Goal: Information Seeking & Learning: Learn about a topic

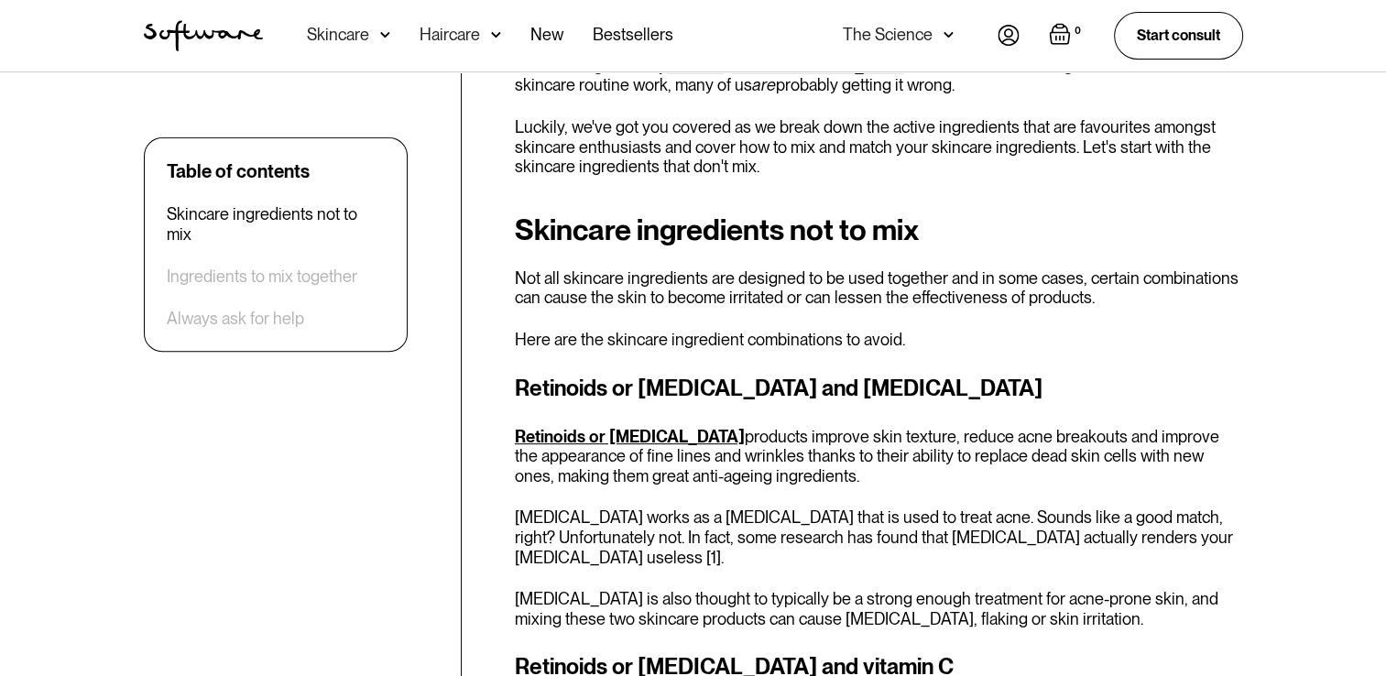
scroll to position [687, 0]
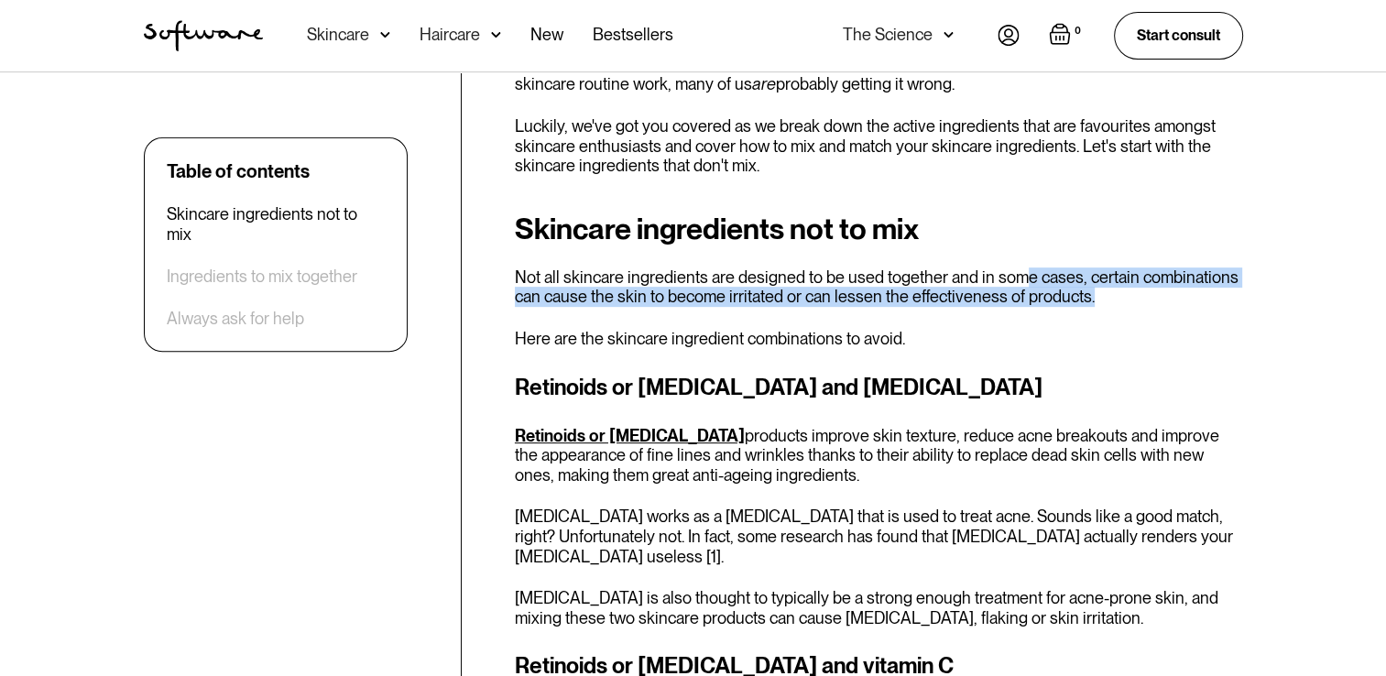
drag, startPoint x: 1021, startPoint y: 274, endPoint x: 1188, endPoint y: 298, distance: 168.4
click at [1188, 298] on p "Not all skincare ingredients are designed to be used together and in some cases…" at bounding box center [879, 286] width 728 height 39
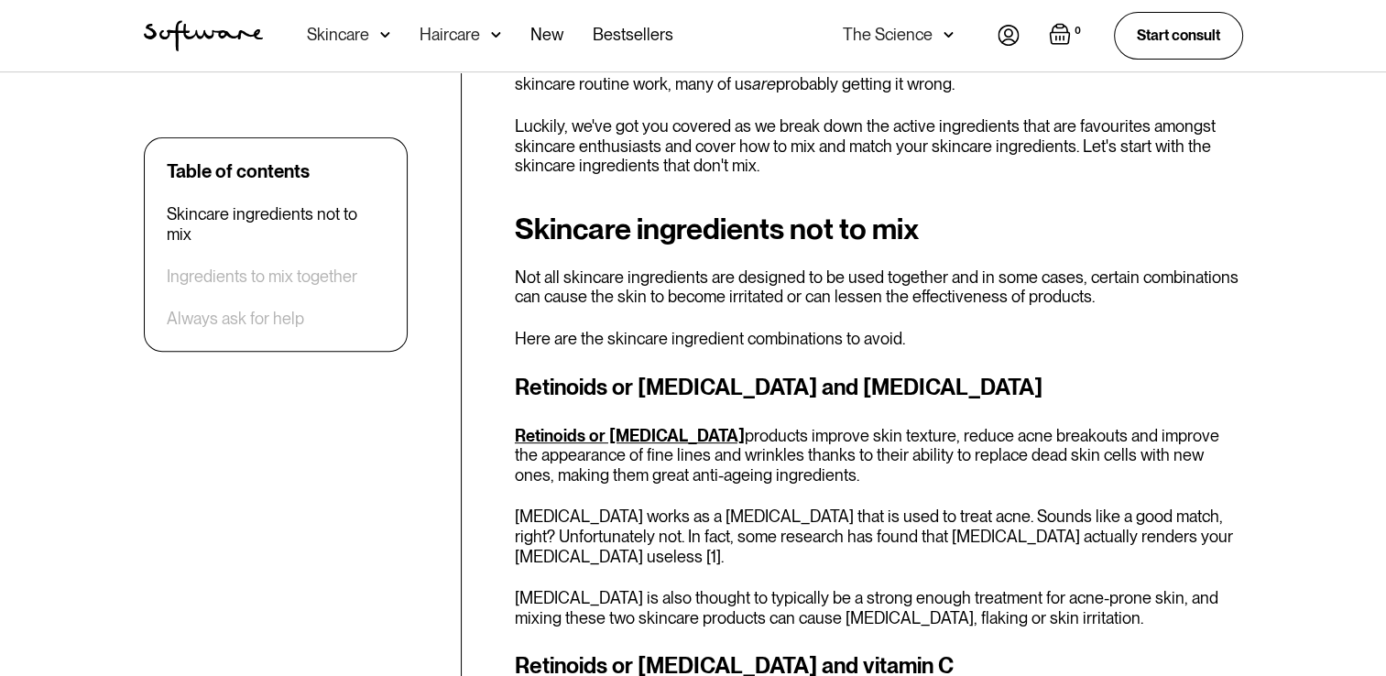
drag, startPoint x: 1188, startPoint y: 298, endPoint x: 1008, endPoint y: 343, distance: 186.0
click at [1008, 343] on p "Here are the skincare ingredient combinations to avoid." at bounding box center [879, 339] width 728 height 20
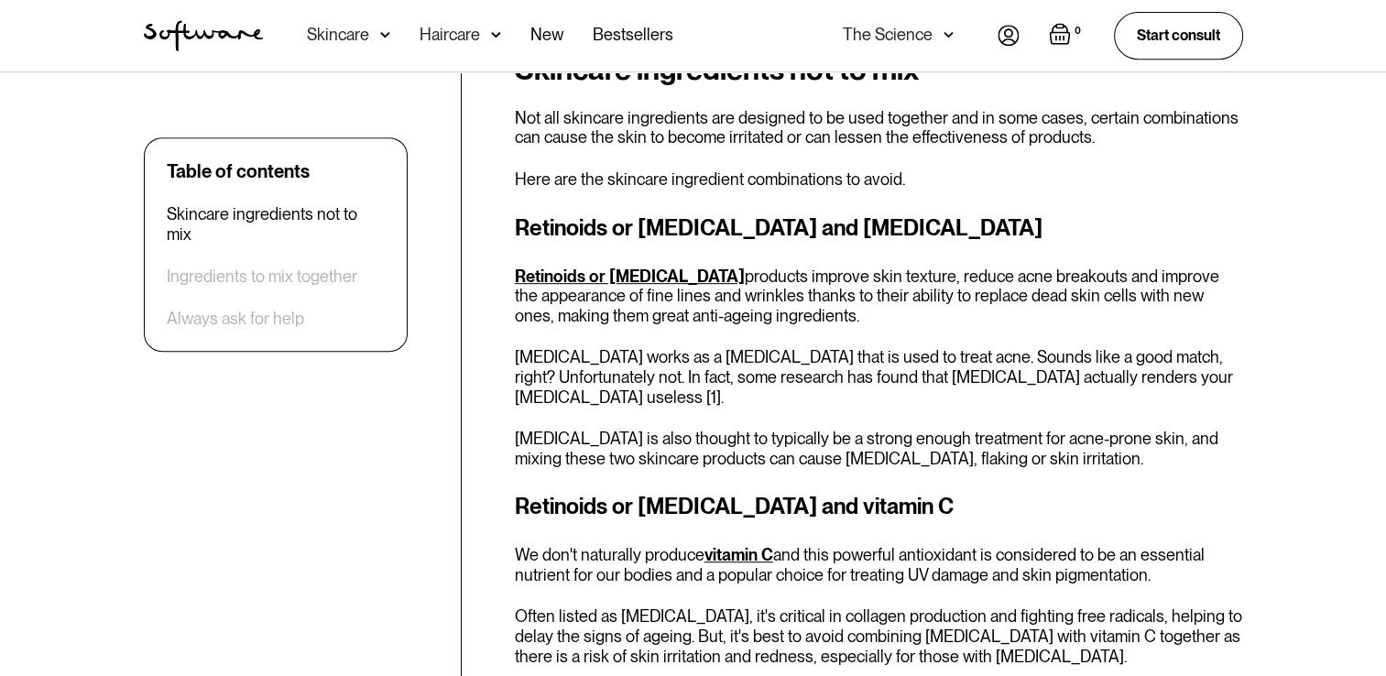
scroll to position [846, 0]
drag, startPoint x: 910, startPoint y: 294, endPoint x: 930, endPoint y: 311, distance: 26.6
click at [930, 311] on p "Retinoids or retinol products improve skin texture, reduce acne breakouts and i…" at bounding box center [879, 297] width 728 height 60
drag, startPoint x: 930, startPoint y: 311, endPoint x: 861, endPoint y: 328, distance: 70.7
click at [861, 328] on div "Retinoids or retinol and benzoyl peroxide Retinoids or retinol products improve…" at bounding box center [879, 340] width 728 height 257
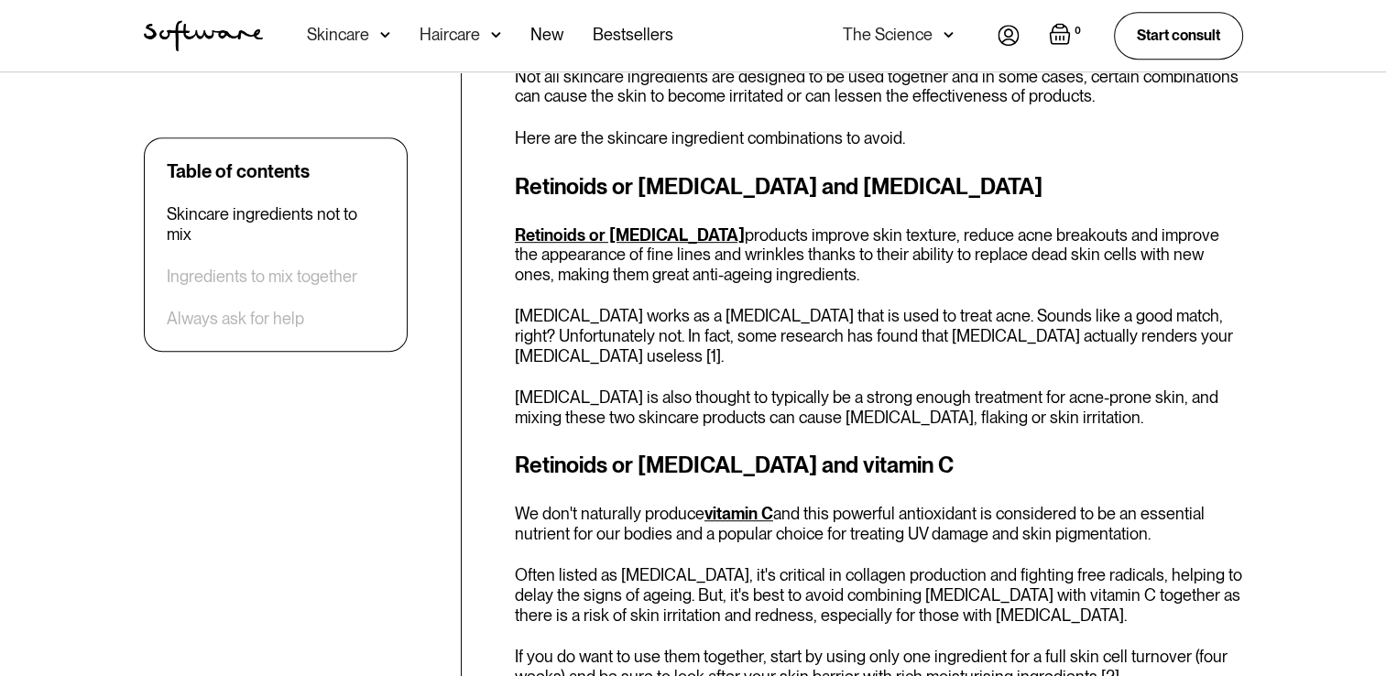
scroll to position [893, 0]
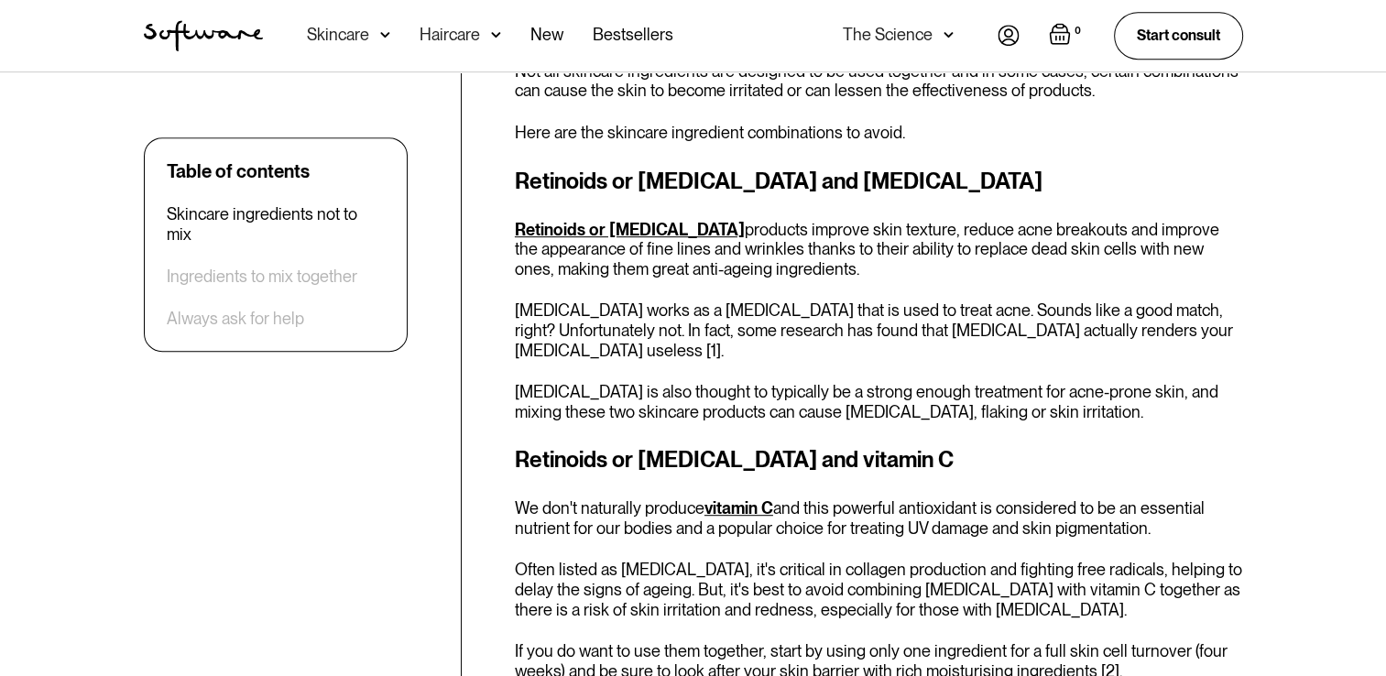
drag, startPoint x: 883, startPoint y: 310, endPoint x: 1037, endPoint y: 346, distance: 158.2
click at [1037, 346] on p "Benzoyl peroxide works as a topical antiseptic that is used to treat acne. Soun…" at bounding box center [879, 330] width 728 height 60
drag, startPoint x: 1037, startPoint y: 346, endPoint x: 1016, endPoint y: 351, distance: 21.6
click at [1016, 351] on p "Benzoyl peroxide works as a topical antiseptic that is used to treat acne. Soun…" at bounding box center [879, 330] width 728 height 60
click at [928, 353] on p "Benzoyl peroxide works as a topical antiseptic that is used to treat acne. Soun…" at bounding box center [879, 330] width 728 height 60
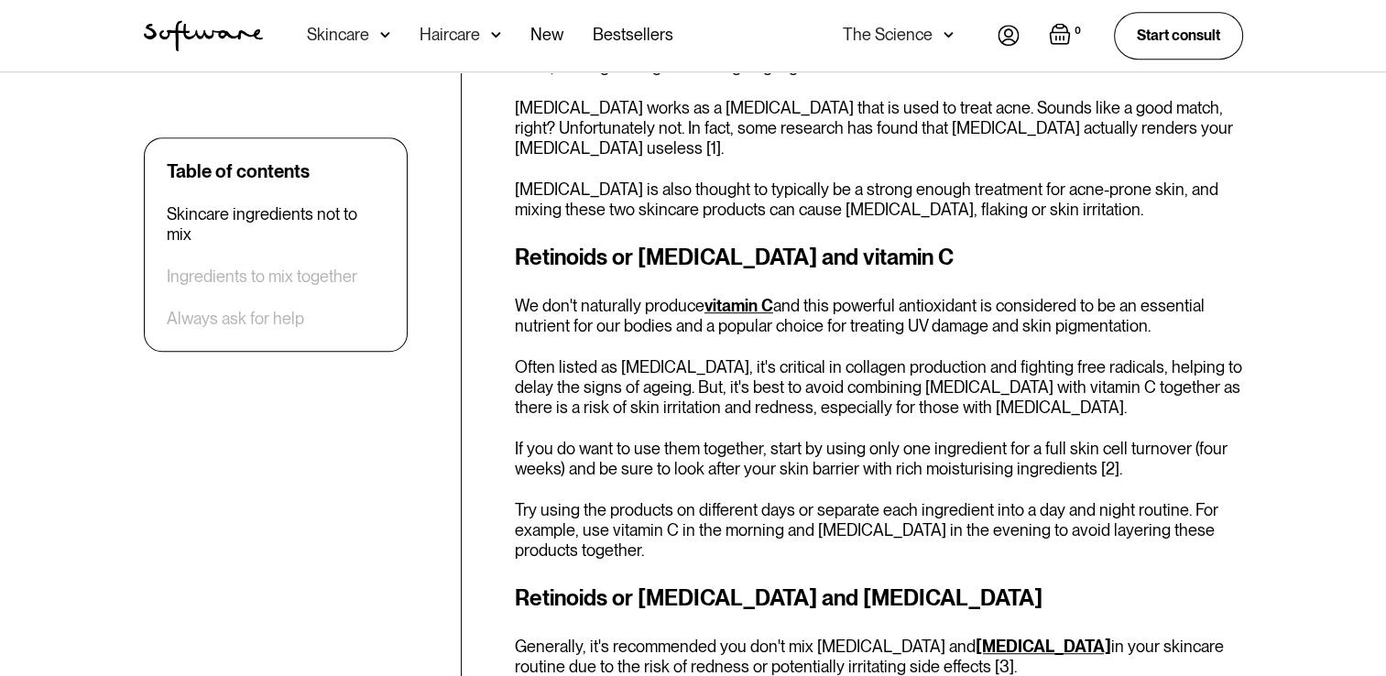
scroll to position [1099, 0]
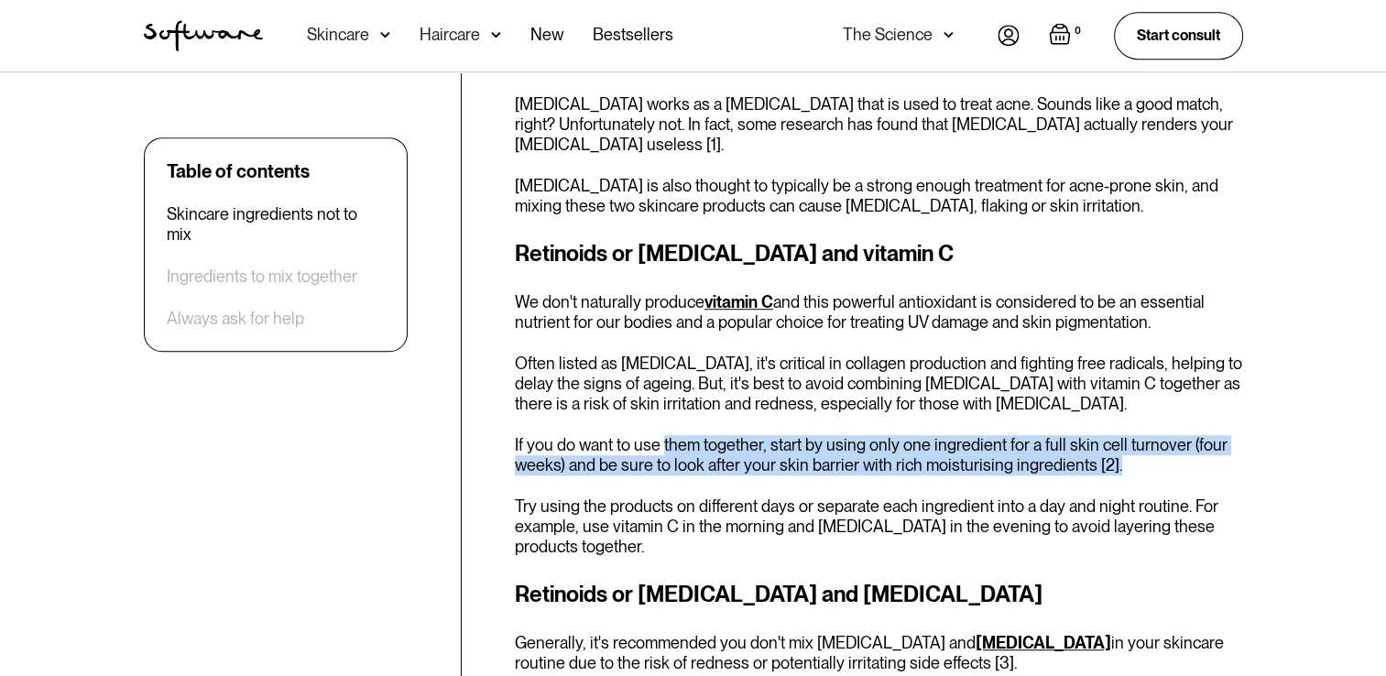
drag, startPoint x: 669, startPoint y: 447, endPoint x: 1185, endPoint y: 464, distance: 516.9
click at [1185, 464] on p "If you do want to use them together, start by using only one ingredient for a f…" at bounding box center [879, 454] width 728 height 39
drag, startPoint x: 1185, startPoint y: 464, endPoint x: 1142, endPoint y: 470, distance: 43.5
click at [1142, 470] on p "If you do want to use them together, start by using only one ingredient for a f…" at bounding box center [879, 454] width 728 height 39
click at [1140, 469] on p "If you do want to use them together, start by using only one ingredient for a f…" at bounding box center [879, 454] width 728 height 39
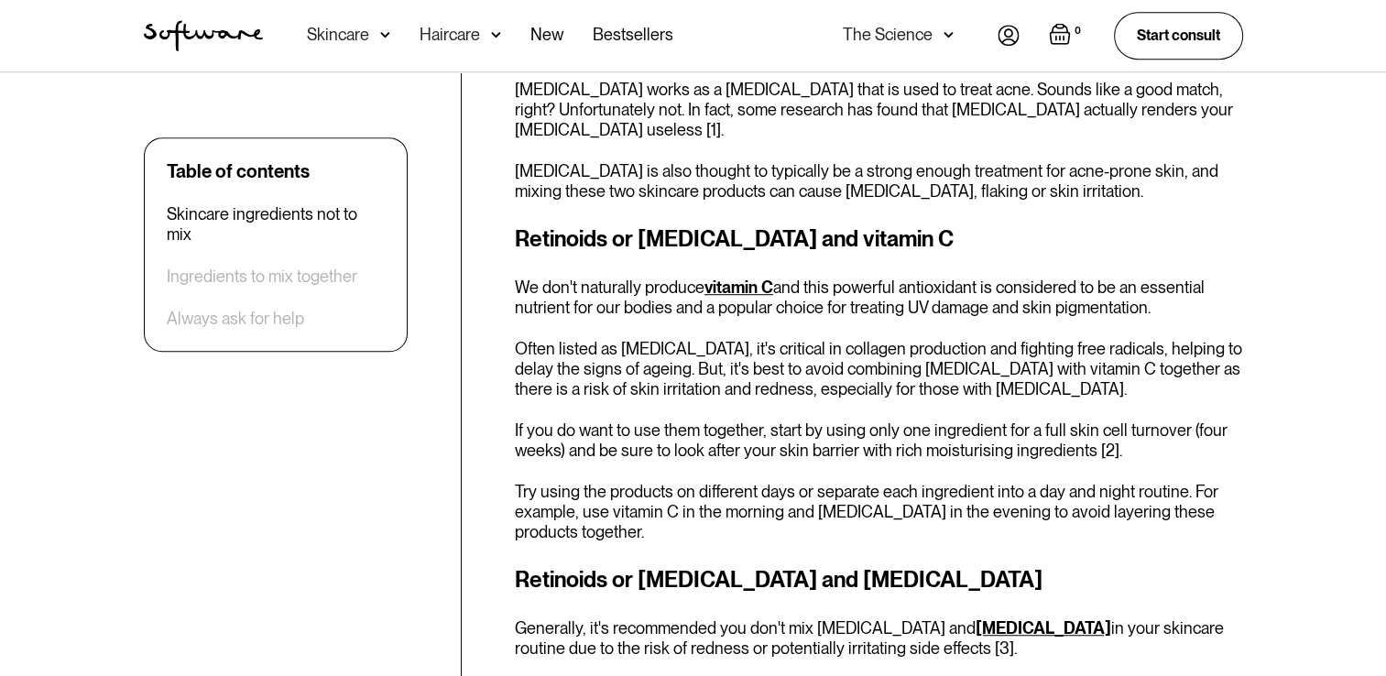
scroll to position [1121, 0]
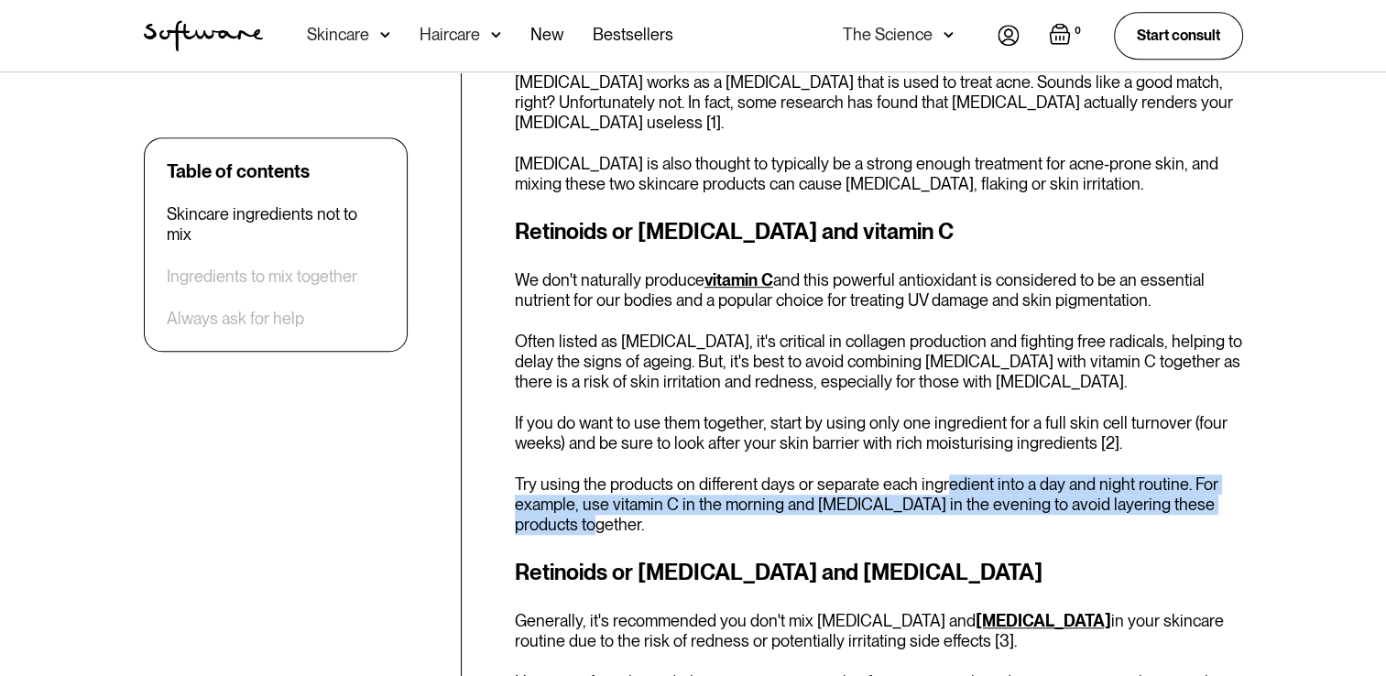
drag, startPoint x: 942, startPoint y: 476, endPoint x: 1176, endPoint y: 517, distance: 237.9
click at [1176, 517] on p "Try using the products on different days or separate each ingredient into a day…" at bounding box center [879, 505] width 728 height 60
drag, startPoint x: 1176, startPoint y: 517, endPoint x: 1085, endPoint y: 532, distance: 92.9
click at [1085, 532] on p "Try using the products on different days or separate each ingredient into a day…" at bounding box center [879, 505] width 728 height 60
click at [1012, 524] on p "Try using the products on different days or separate each ingredient into a day…" at bounding box center [879, 505] width 728 height 60
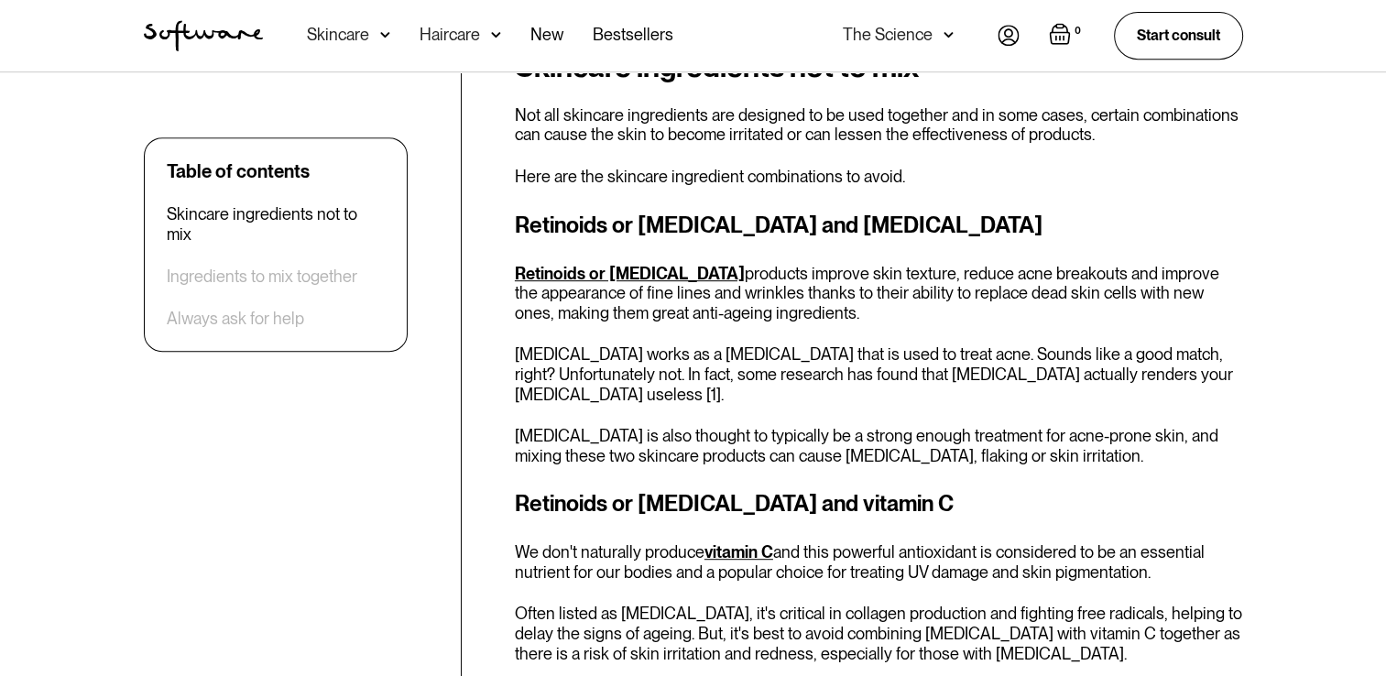
scroll to position [846, 0]
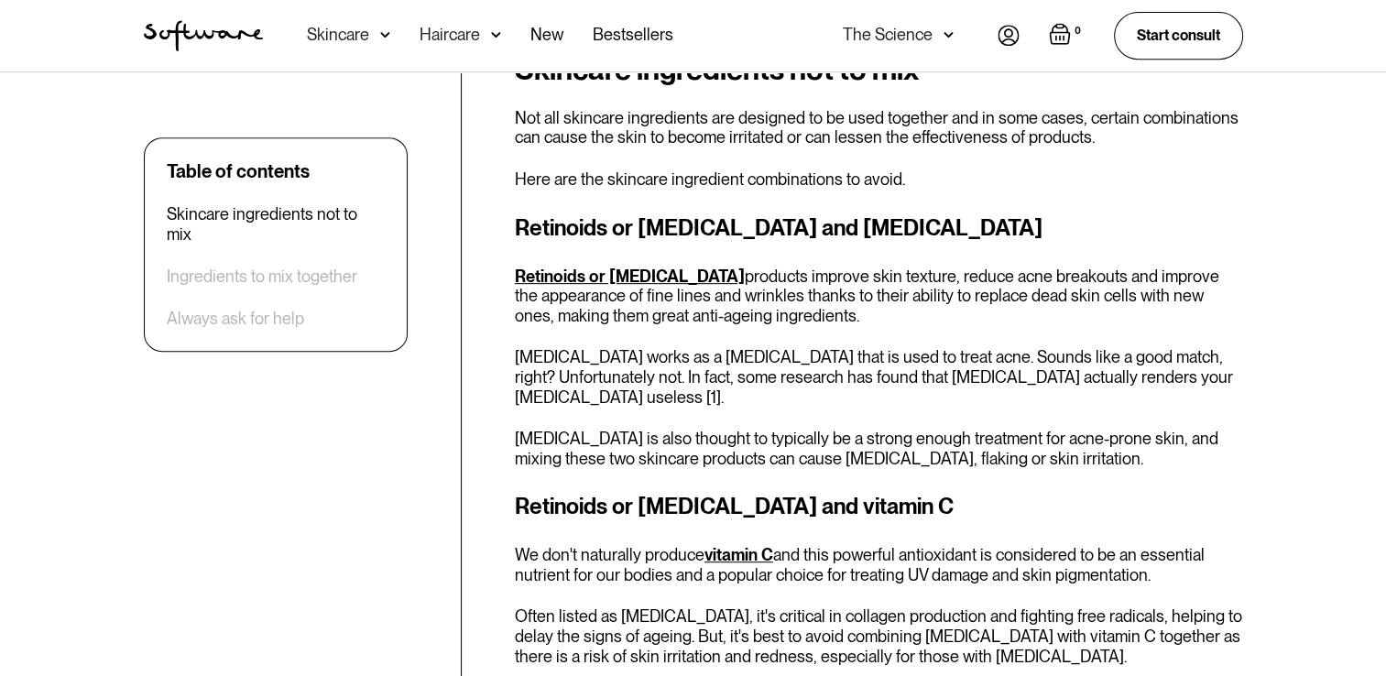
click at [593, 272] on link "Retinoids or retinol" at bounding box center [630, 276] width 230 height 19
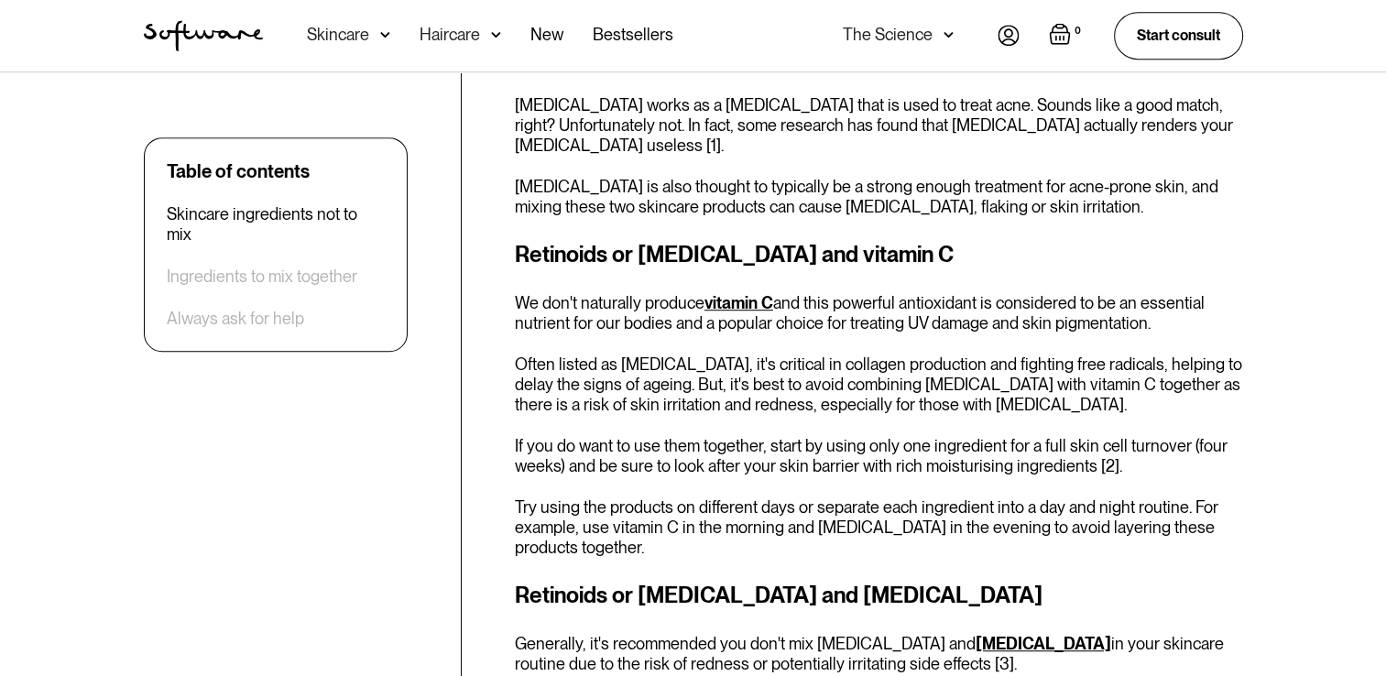
scroll to position [1099, 0]
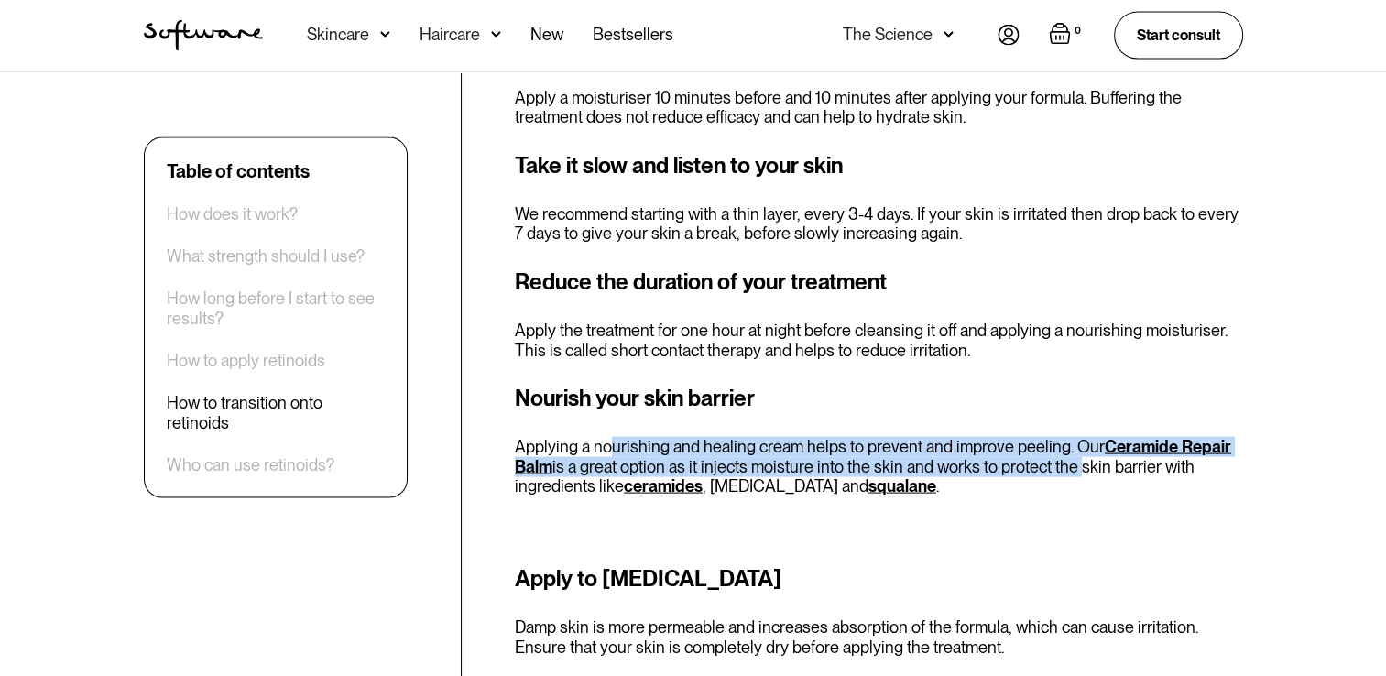
scroll to position [3686, 0]
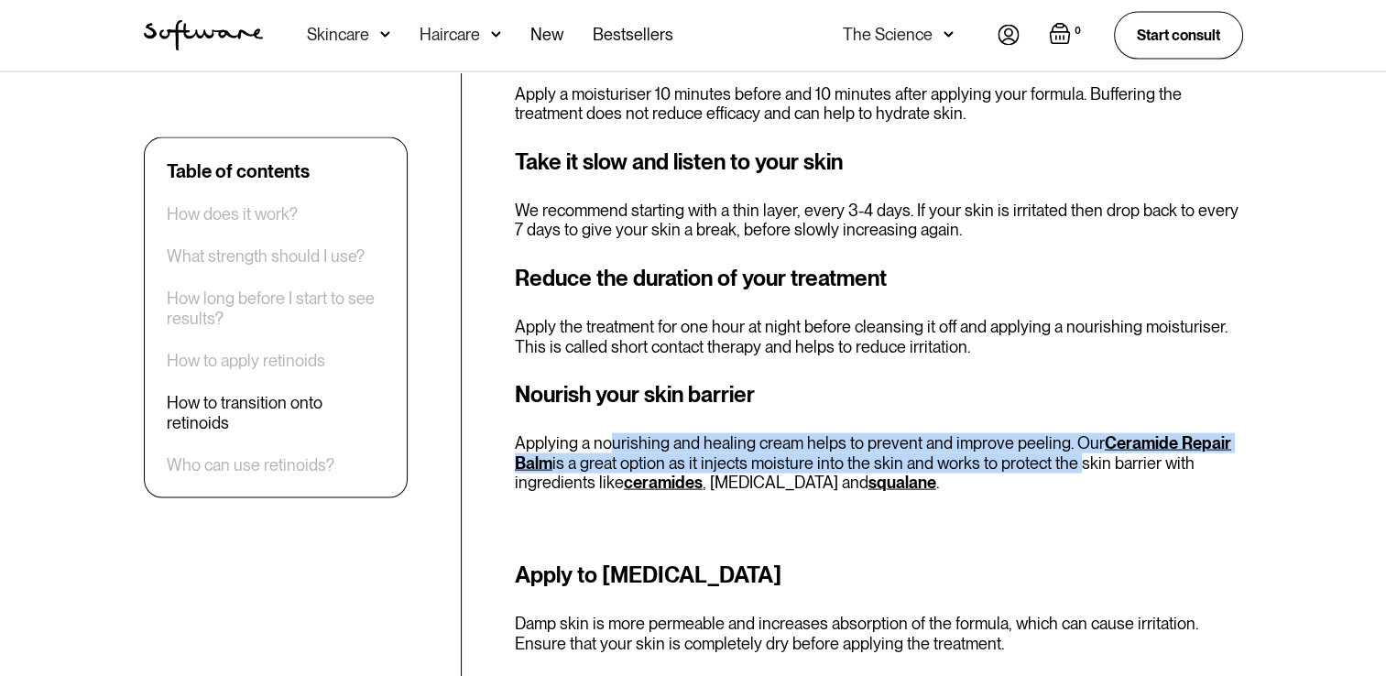
drag, startPoint x: 612, startPoint y: 328, endPoint x: 1015, endPoint y: 339, distance: 403.2
click at [1015, 433] on p "Applying a nourishing and healing cream helps to prevent and improve peeling. O…" at bounding box center [879, 463] width 728 height 60
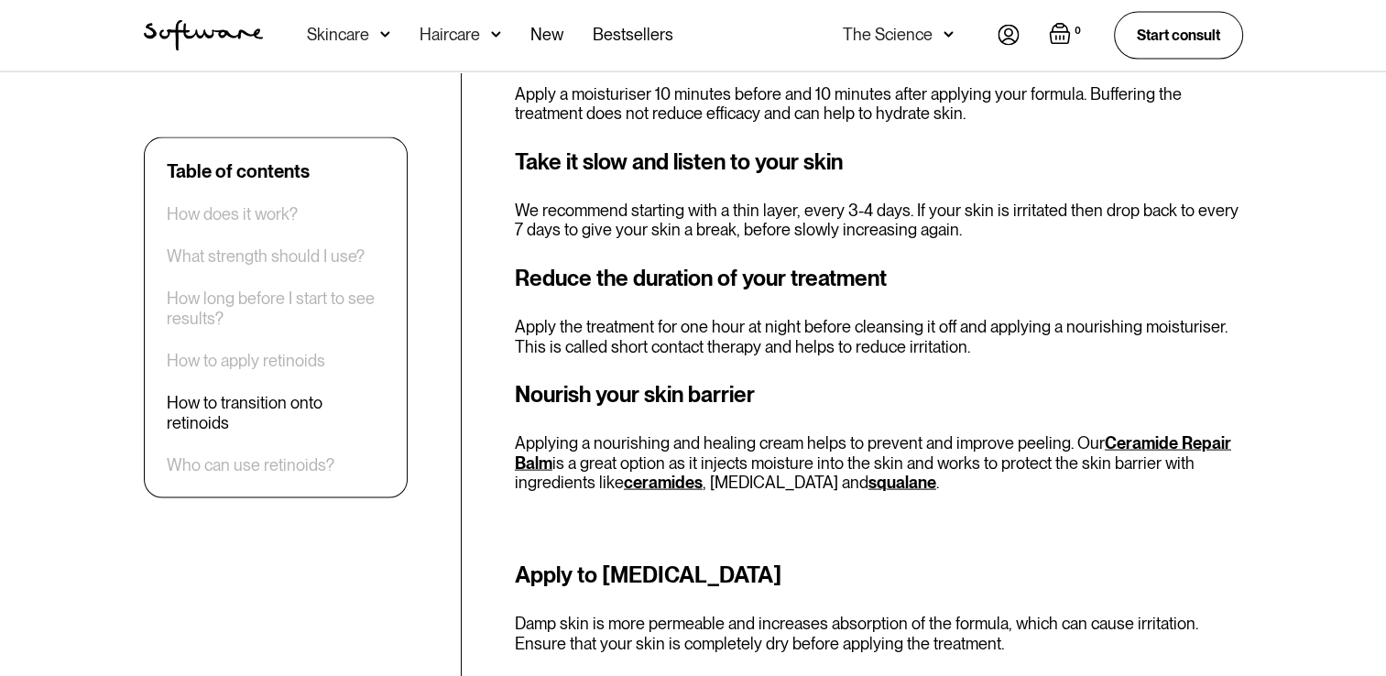
drag, startPoint x: 1015, startPoint y: 339, endPoint x: 1031, endPoint y: 362, distance: 27.7
click at [1031, 378] on div "Nourish your skin barrier Applying a nourishing and healing cream helps to prev…" at bounding box center [879, 457] width 728 height 158
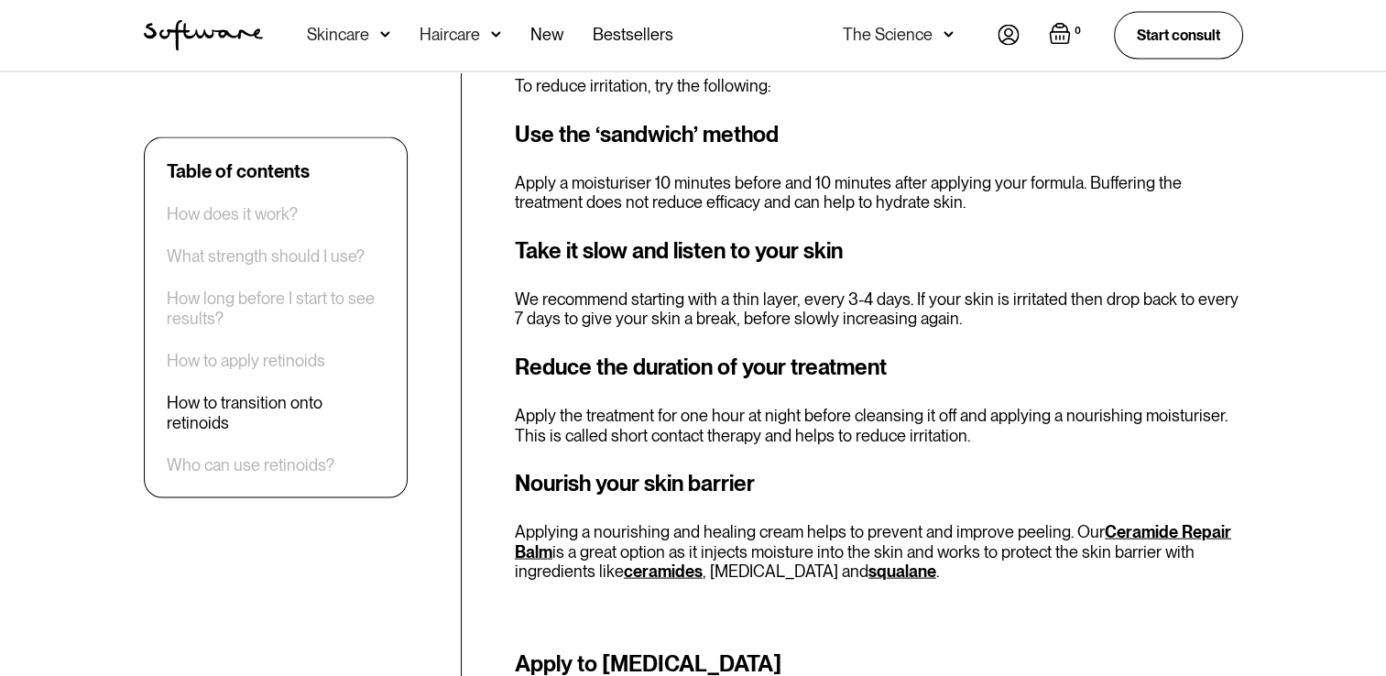
scroll to position [3618, 0]
